Goal: Transaction & Acquisition: Purchase product/service

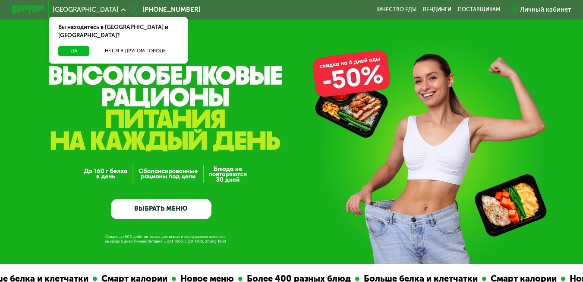
click at [67, 48] on div "Да Нет, я в другом городе" at bounding box center [118, 54] width 143 height 17
click at [62, 46] on button "Да" at bounding box center [73, 51] width 31 height 10
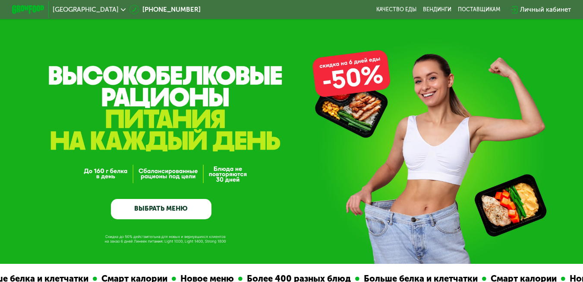
click at [181, 217] on link "ВЫБРАТЬ МЕНЮ" at bounding box center [161, 209] width 101 height 20
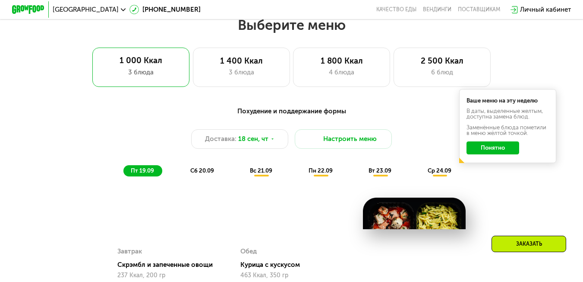
scroll to position [519, 0]
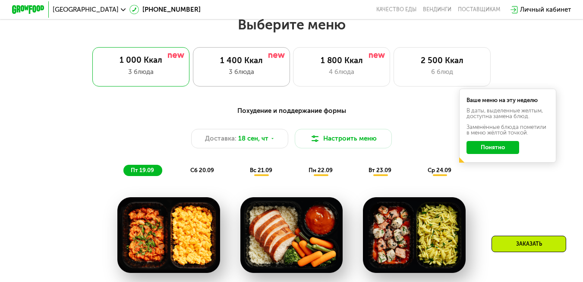
click at [244, 77] on div "3 блюда" at bounding box center [241, 72] width 80 height 10
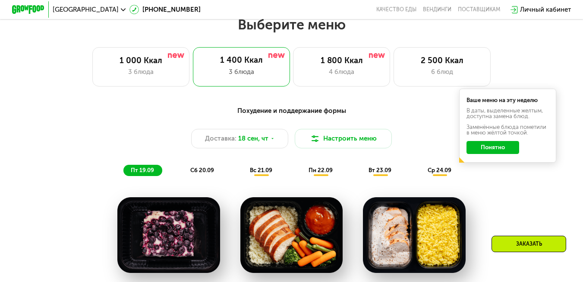
click at [500, 146] on button "Понятно" at bounding box center [493, 147] width 53 height 13
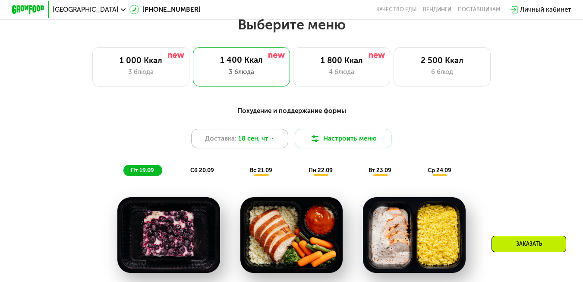
click at [281, 139] on div "Доставка: 18 сен, чт" at bounding box center [239, 138] width 97 height 19
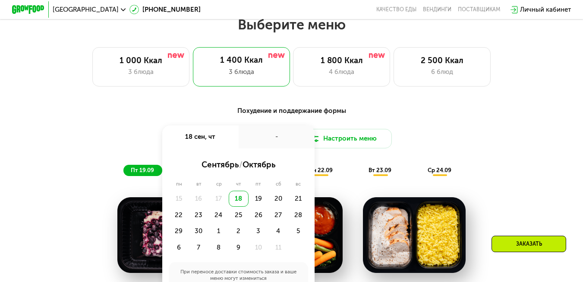
click at [281, 139] on div "-" at bounding box center [277, 136] width 76 height 23
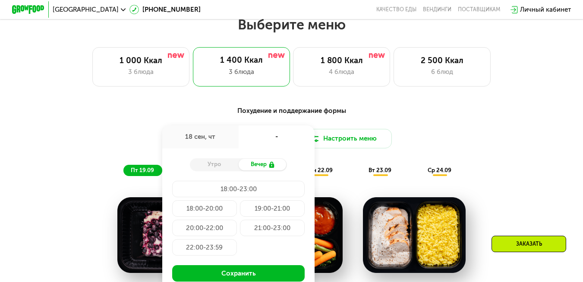
click at [496, 139] on div "Доставка: [DATE] сен, чт - Утро Вечер 18:00-23:00 18:00-20:00 19:00-21:00 20:00…" at bounding box center [292, 138] width 480 height 19
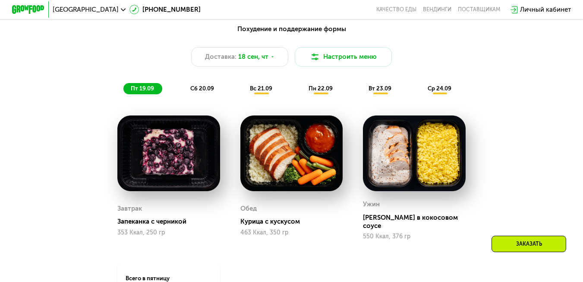
scroll to position [620, 0]
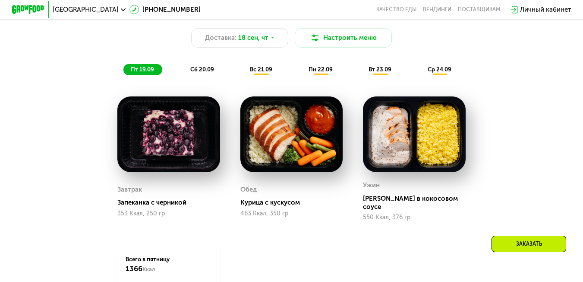
click at [205, 65] on div "Похудение и поддержание формы Доставка: 18 сен, чт Настроить меню пт 19.09 сб 2…" at bounding box center [292, 40] width 480 height 70
click at [203, 66] on div "Похудение и поддержание формы Доставка: 18 сен, чт Настроить меню пт 19.09 сб 2…" at bounding box center [292, 40] width 480 height 70
click at [202, 68] on div "Похудение и поддержание формы Доставка: 18 сен, чт Настроить меню пт 19.09 сб 2…" at bounding box center [292, 40] width 480 height 70
click at [202, 72] on span "сб 20.09" at bounding box center [202, 69] width 24 height 6
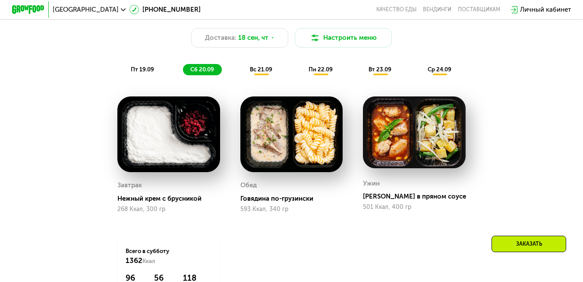
click at [262, 71] on span "вс 21.09" at bounding box center [261, 69] width 22 height 6
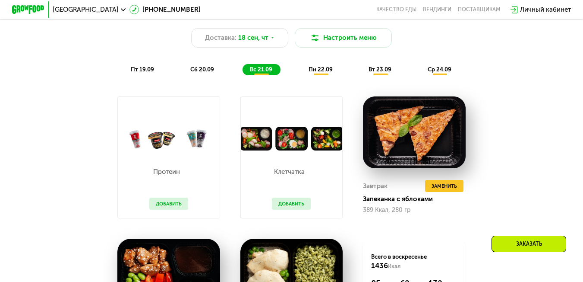
click at [323, 75] on div "пн 22.09" at bounding box center [321, 69] width 40 height 11
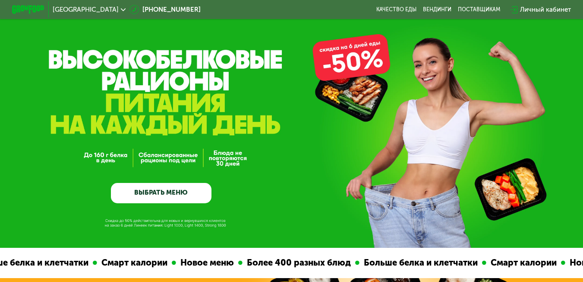
scroll to position [15, 0]
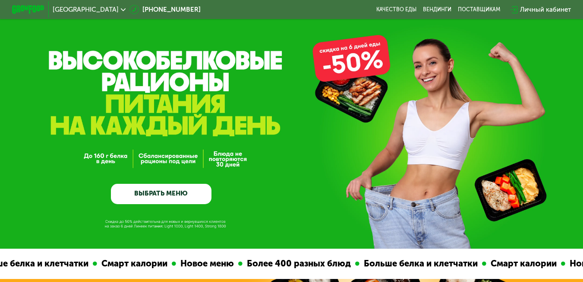
click at [157, 204] on link "ВЫБРАТЬ МЕНЮ" at bounding box center [161, 194] width 101 height 20
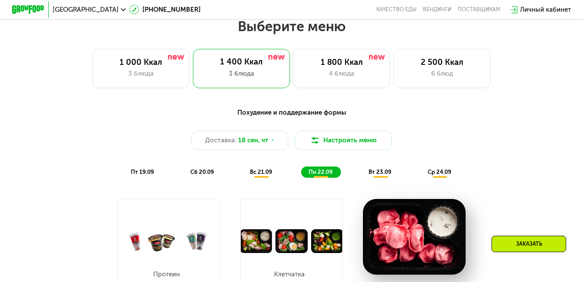
scroll to position [519, 0]
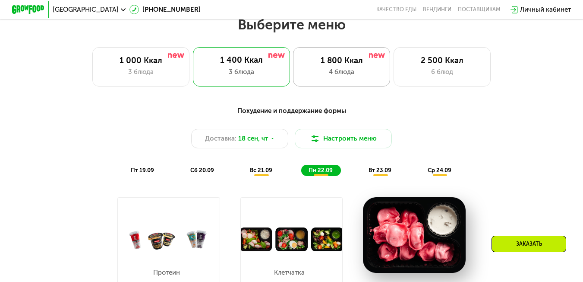
click at [334, 66] on div "1 800 Ккал" at bounding box center [342, 61] width 80 height 10
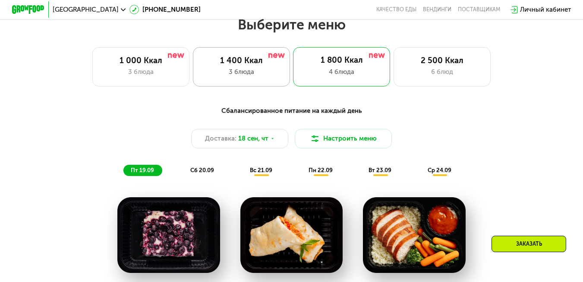
click at [255, 59] on div "1 400 Ккал" at bounding box center [241, 61] width 80 height 10
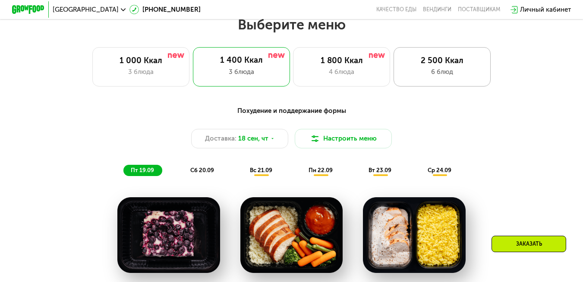
drag, startPoint x: 492, startPoint y: 71, endPoint x: 488, endPoint y: 82, distance: 12.2
